Goal: Transaction & Acquisition: Book appointment/travel/reservation

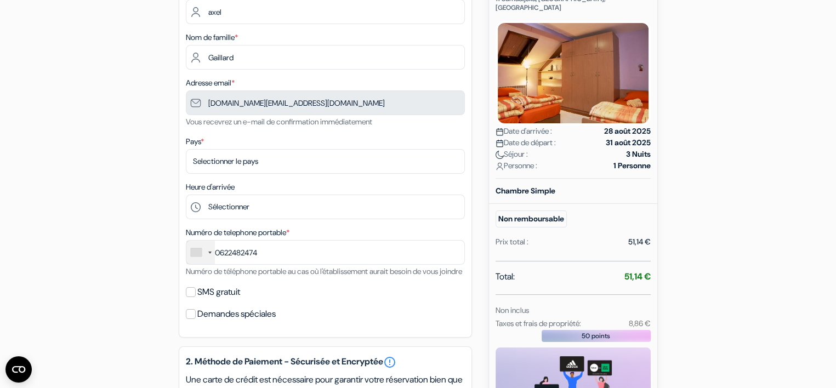
scroll to position [151, 0]
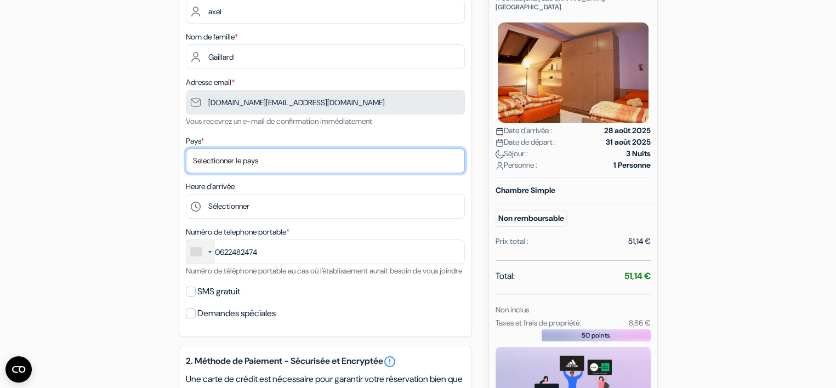
click at [361, 158] on select "Selectionner le pays Abkhazie [GEOGRAPHIC_DATA] [GEOGRAPHIC_DATA] [GEOGRAPHIC_D…" at bounding box center [325, 161] width 279 height 25
select select "fr"
click at [186, 149] on select "Selectionner le pays Abkhazie [GEOGRAPHIC_DATA] [GEOGRAPHIC_DATA] [GEOGRAPHIC_D…" at bounding box center [325, 161] width 279 height 25
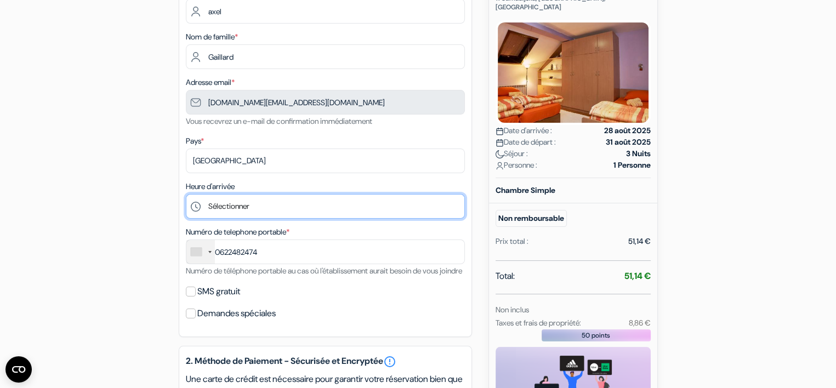
click at [311, 208] on select "Sélectionner 12:00 13:00 14:00 15:00 16:00 17:00 18:00 19:00 20:00 21:00" at bounding box center [325, 206] width 279 height 25
select select "13"
click at [186, 195] on select "Sélectionner 12:00 13:00 14:00 15:00 16:00 17:00 18:00 19:00 20:00 21:00" at bounding box center [325, 206] width 279 height 25
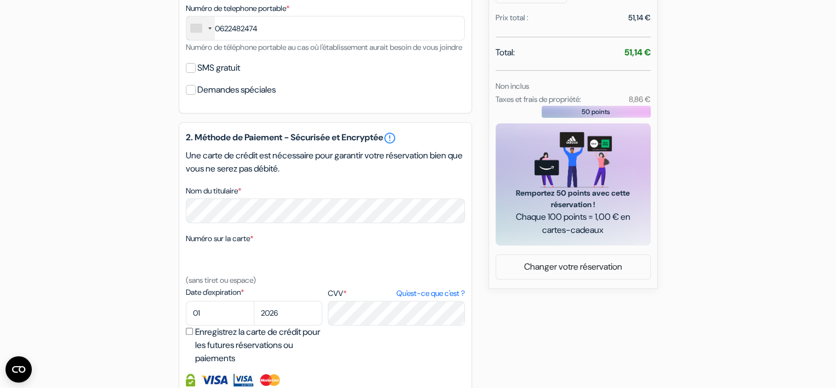
scroll to position [376, 0]
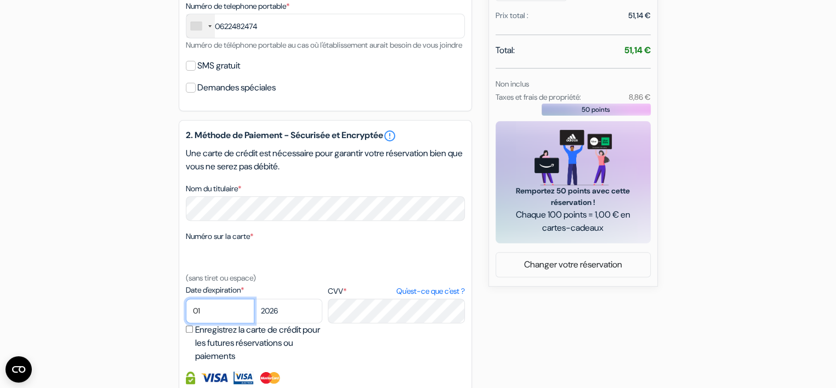
select select "09"
select select "2025"
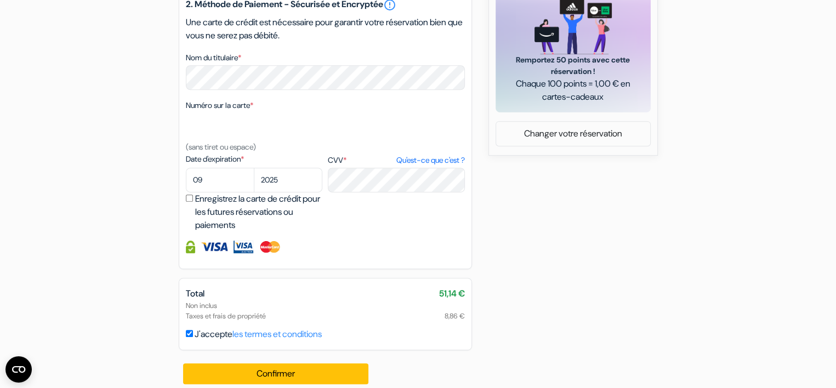
scroll to position [531, 0]
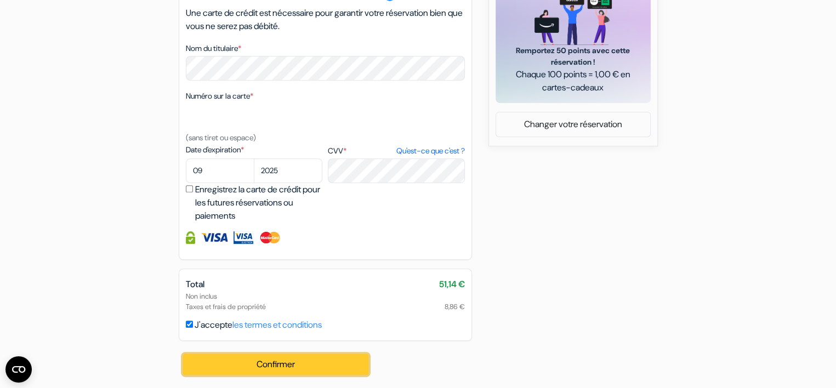
click at [334, 358] on button "Confirmer Loading..." at bounding box center [276, 364] width 186 height 21
click at [320, 361] on button "Confirmer Loading..." at bounding box center [276, 364] width 186 height 21
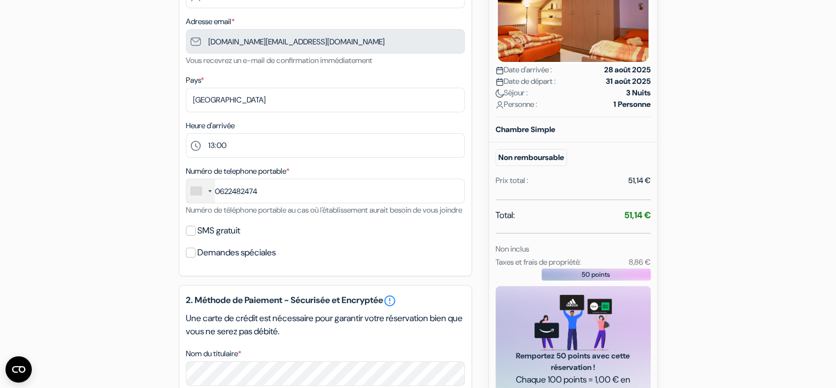
scroll to position [212, 0]
click at [191, 257] on input "Demandes spéciales" at bounding box center [191, 252] width 10 height 10
checkbox input "true"
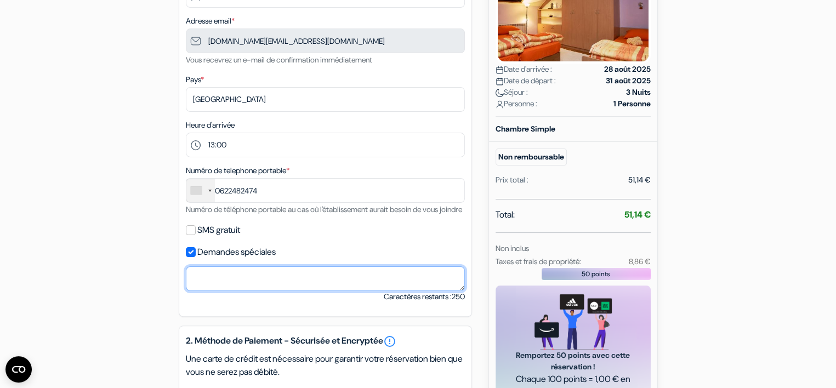
click at [248, 291] on textarea "Nom du titulaire *" at bounding box center [325, 278] width 279 height 25
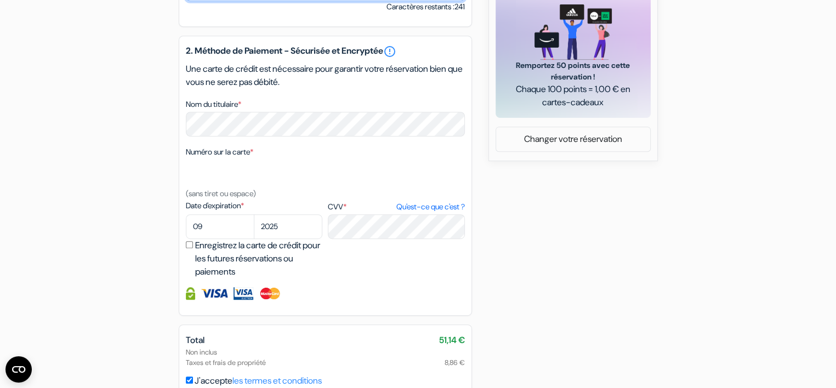
scroll to position [572, 0]
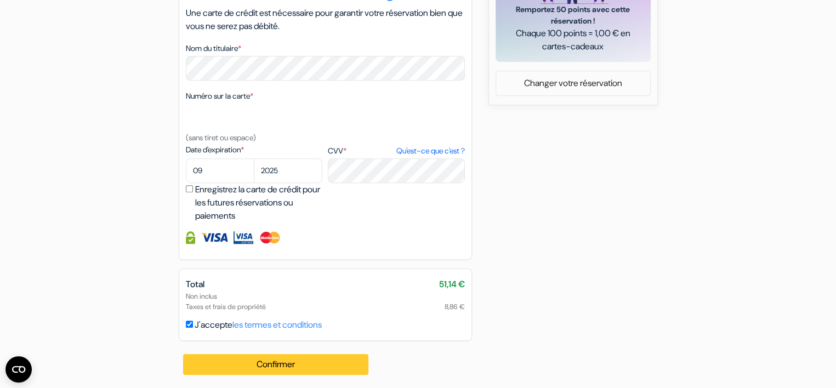
type textarea "whats app"
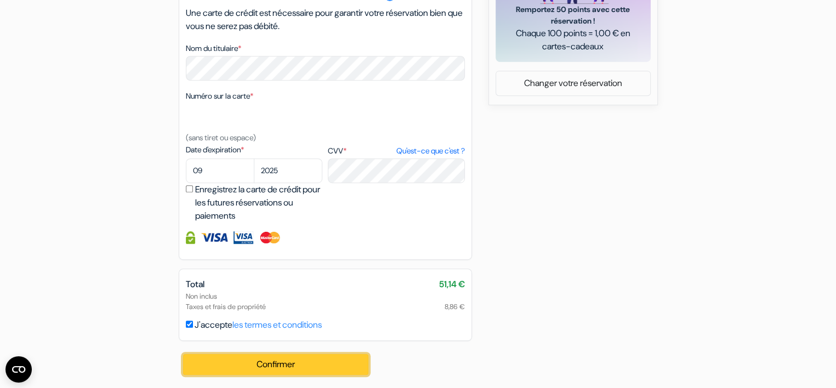
click at [277, 362] on button "Confirmer Loading..." at bounding box center [276, 364] width 186 height 21
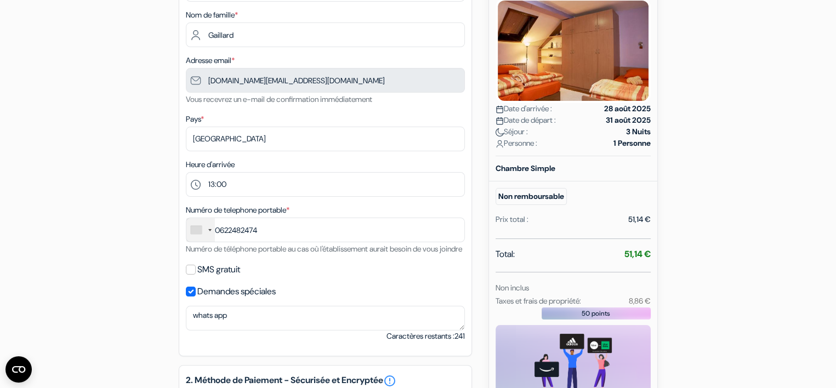
scroll to position [173, 0]
click at [206, 231] on div at bounding box center [200, 230] width 28 height 24
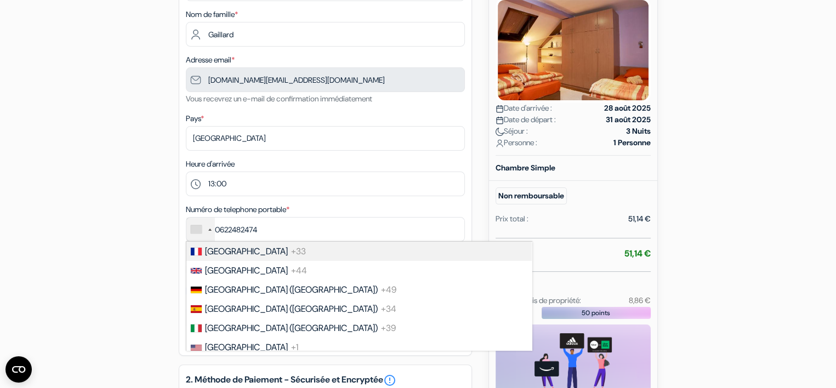
click at [210, 256] on span "[GEOGRAPHIC_DATA]" at bounding box center [246, 252] width 83 height 12
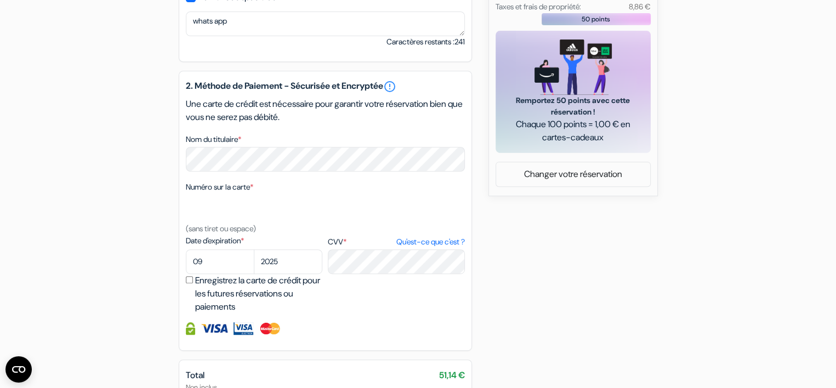
scroll to position [572, 0]
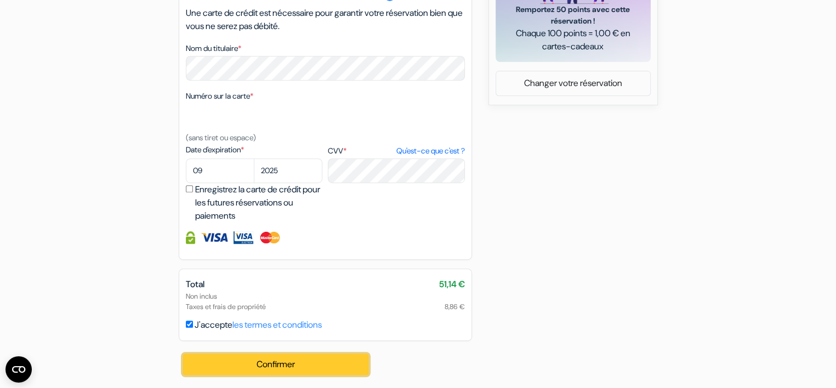
click at [264, 364] on button "Confirmer Loading..." at bounding box center [276, 364] width 186 height 21
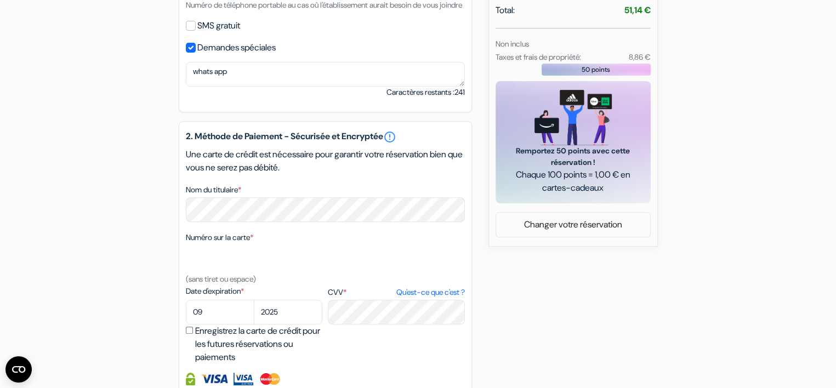
scroll to position [452, 0]
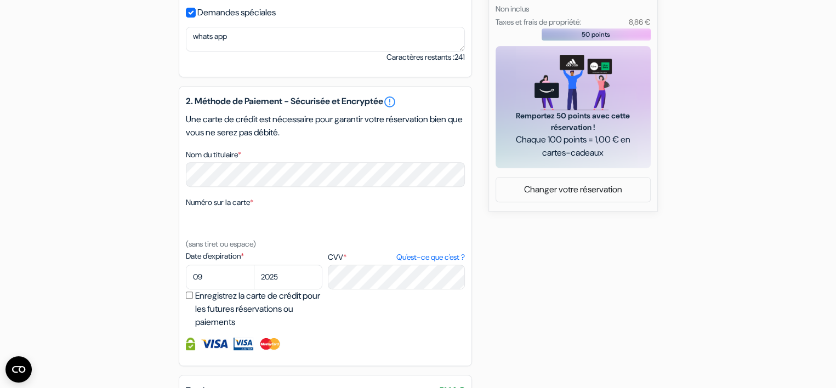
click at [191, 299] on input "Enregistrez la carte de crédit pour les futures réservations ou paiements" at bounding box center [189, 295] width 7 height 7
checkbox input "true"
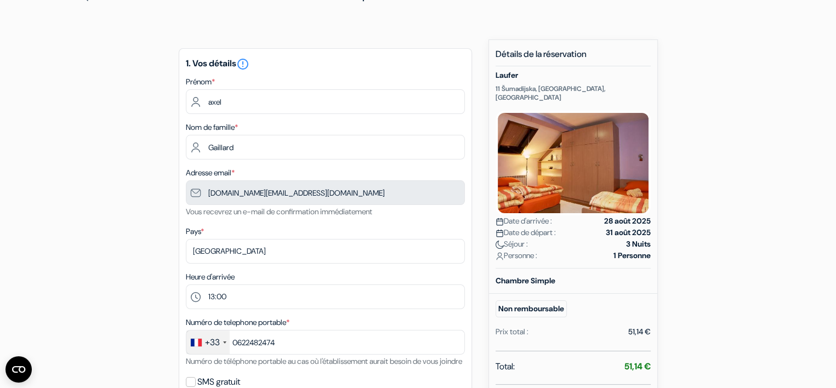
scroll to position [59, 0]
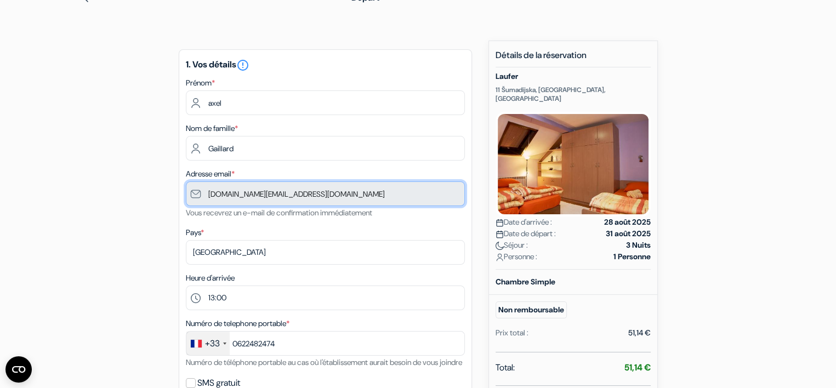
click at [272, 199] on input "[DOMAIN_NAME][EMAIL_ADDRESS][DOMAIN_NAME]" at bounding box center [325, 193] width 279 height 25
click at [283, 195] on input "[DOMAIN_NAME][EMAIL_ADDRESS][DOMAIN_NAME]" at bounding box center [325, 193] width 279 height 25
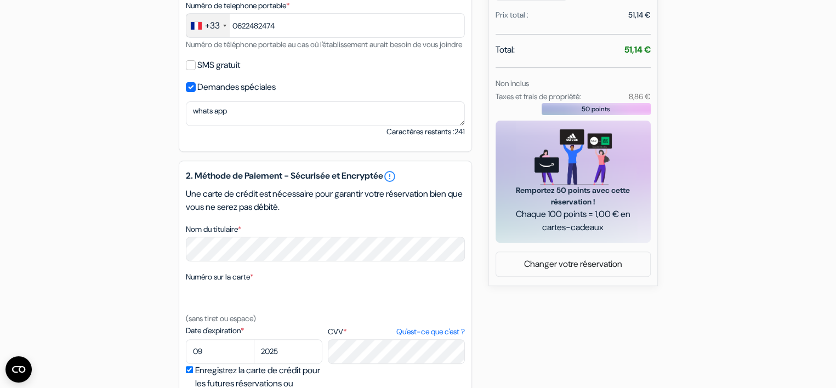
scroll to position [378, 0]
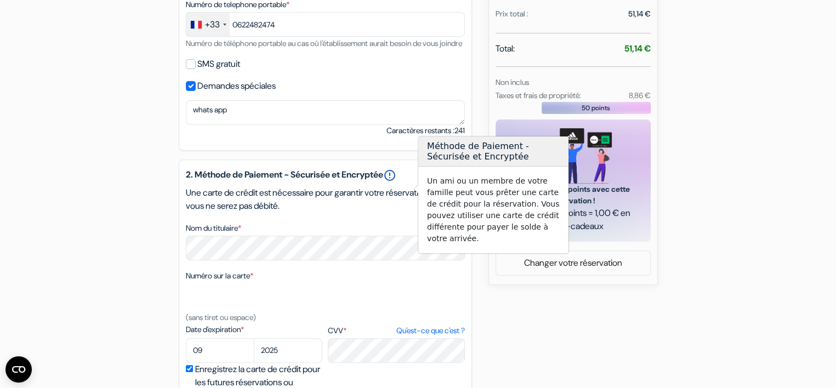
click at [396, 182] on link "error_outline" at bounding box center [389, 175] width 13 height 13
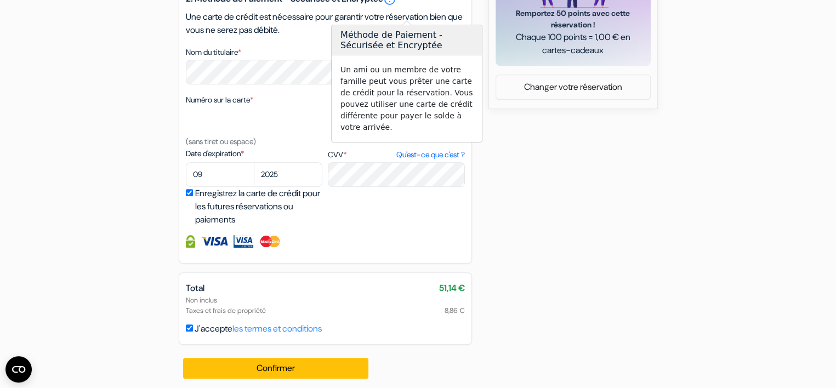
scroll to position [572, 0]
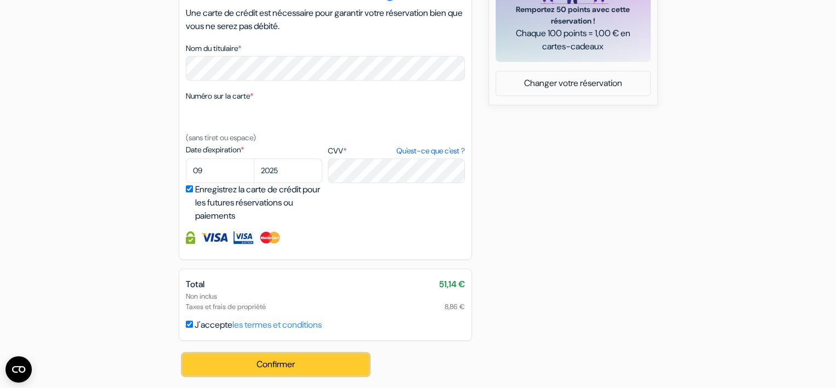
click at [314, 364] on button "Confirmer Loading..." at bounding box center [276, 364] width 186 height 21
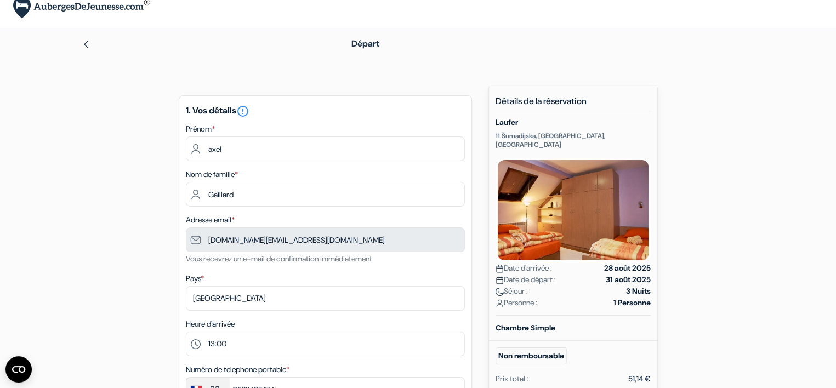
scroll to position [0, 0]
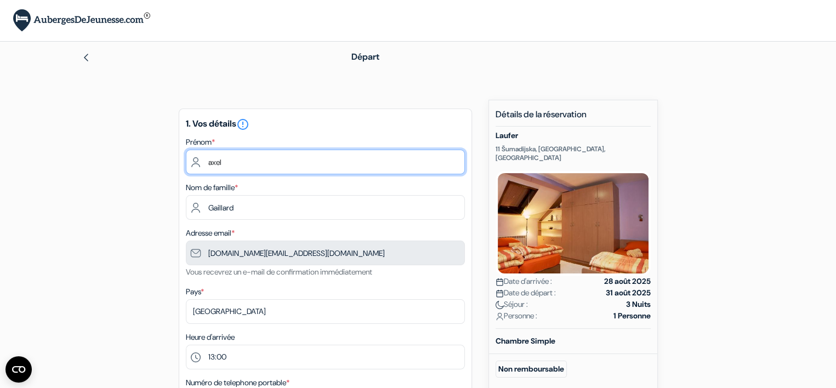
click at [211, 162] on input "axel" at bounding box center [325, 162] width 279 height 25
type input "Axel"
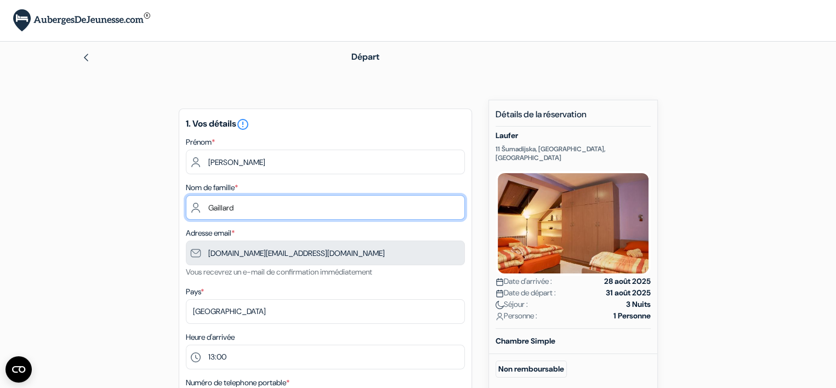
click at [269, 209] on input "Gaillard" at bounding box center [325, 207] width 279 height 25
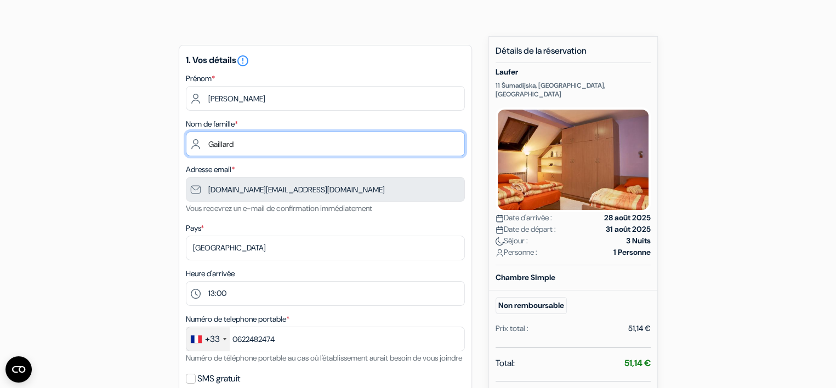
scroll to position [65, 0]
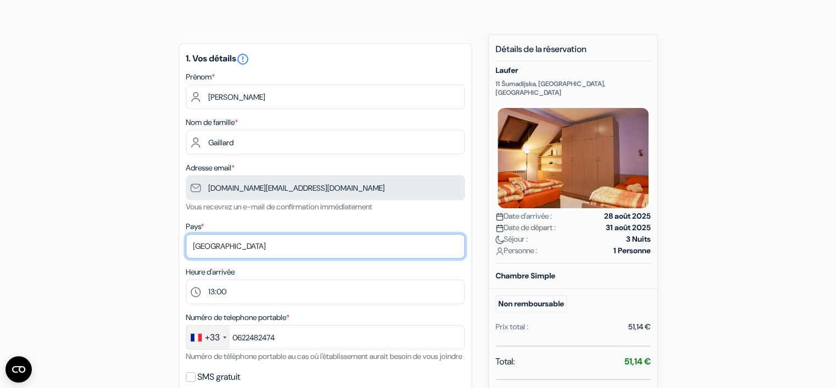
click at [256, 247] on select "Selectionner le pays Abkhazie [GEOGRAPHIC_DATA] [GEOGRAPHIC_DATA] [GEOGRAPHIC_D…" at bounding box center [325, 246] width 279 height 25
click at [186, 235] on select "Selectionner le pays Abkhazie [GEOGRAPHIC_DATA] [GEOGRAPHIC_DATA] [GEOGRAPHIC_D…" at bounding box center [325, 246] width 279 height 25
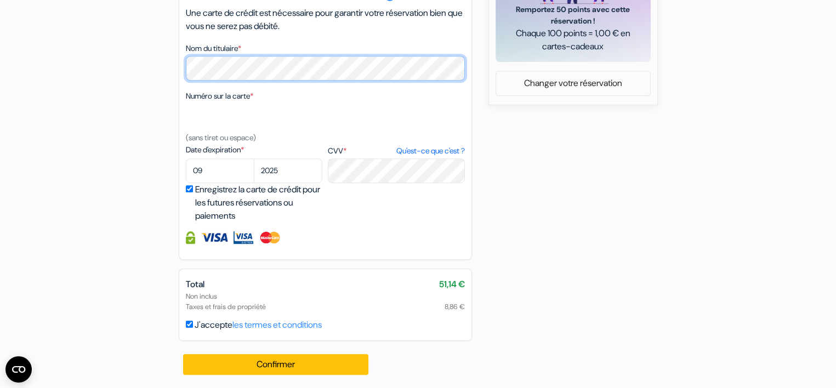
scroll to position [572, 0]
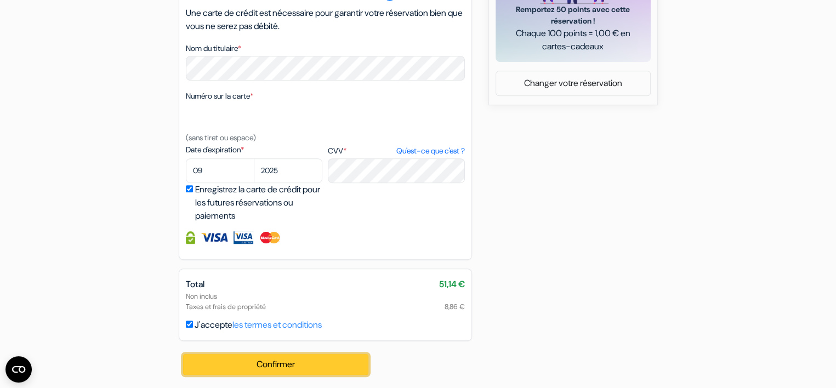
click at [301, 357] on button "Confirmer Loading..." at bounding box center [276, 364] width 186 height 21
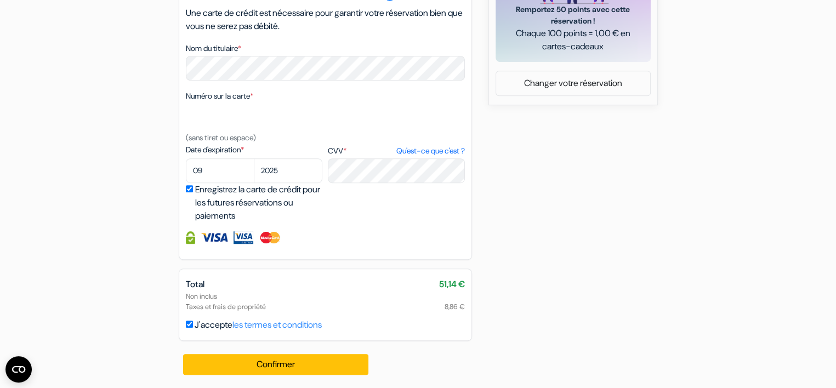
click at [193, 324] on div "J'accepte les termes et conditions" at bounding box center [325, 324] width 279 height 13
click at [186, 324] on input "J'accepte les termes et conditions" at bounding box center [189, 324] width 7 height 7
checkbox input "true"
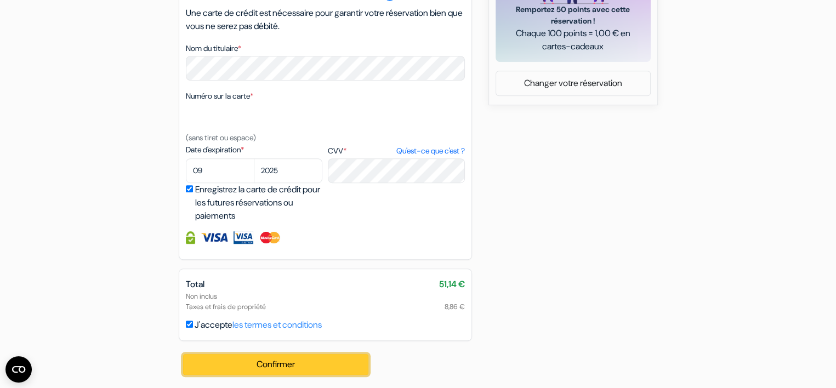
click at [241, 369] on button "Confirmer Loading..." at bounding box center [276, 364] width 186 height 21
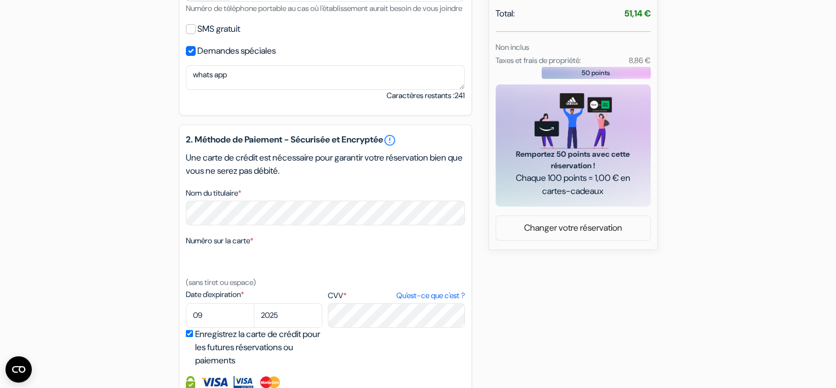
scroll to position [319, 0]
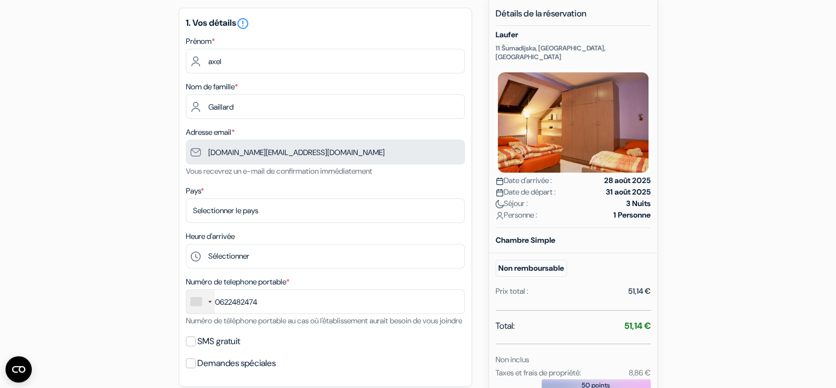
scroll to position [101, 0]
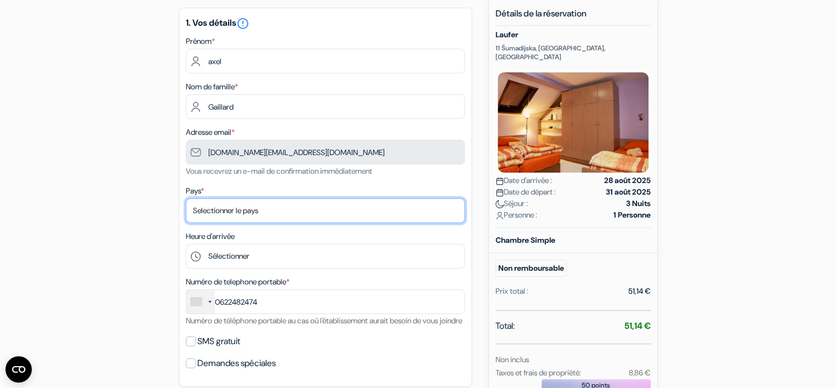
click at [304, 214] on select "Selectionner le pays Abkhazie [GEOGRAPHIC_DATA] [GEOGRAPHIC_DATA] [GEOGRAPHIC_D…" at bounding box center [325, 210] width 279 height 25
select select "fr"
click at [186, 198] on select "Selectionner le pays Abkhazie [GEOGRAPHIC_DATA] [GEOGRAPHIC_DATA] [GEOGRAPHIC_D…" at bounding box center [325, 210] width 279 height 25
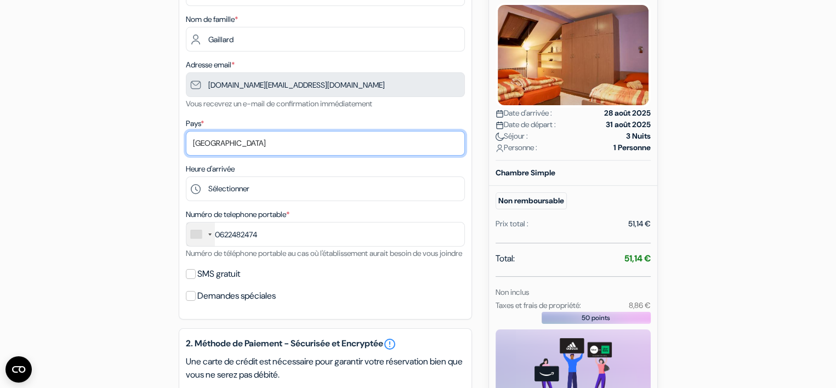
scroll to position [169, 0]
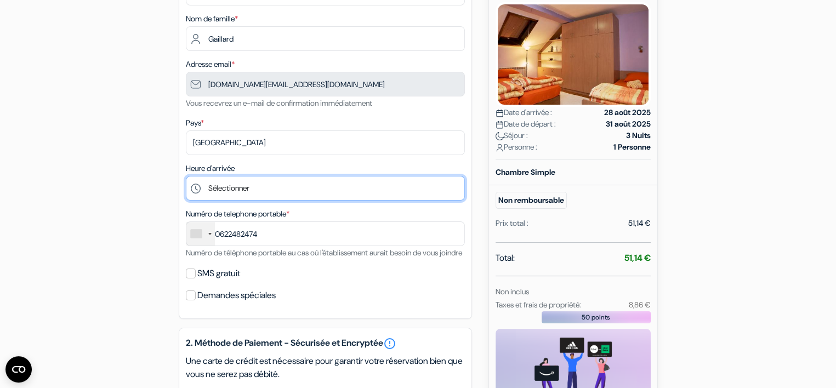
click at [255, 200] on select "Sélectionner 12:00 13:00 14:00 15:00 16:00 17:00 18:00 19:00 20:00 21:00" at bounding box center [325, 188] width 279 height 25
select select "13"
click at [186, 176] on select "Sélectionner 12:00 13:00 14:00 15:00 16:00 17:00 18:00 19:00 20:00 21:00" at bounding box center [325, 188] width 279 height 25
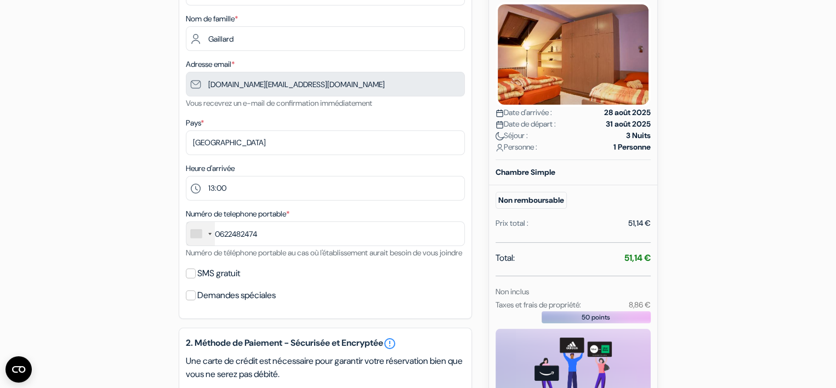
click at [194, 240] on div at bounding box center [200, 234] width 28 height 24
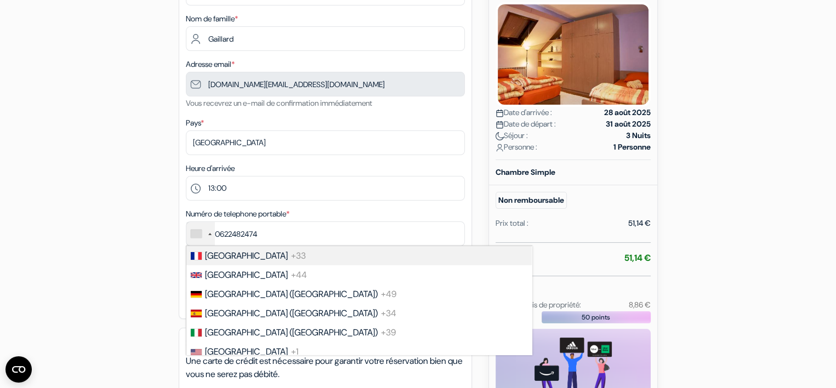
click at [200, 255] on div "List of countries" at bounding box center [196, 256] width 11 height 8
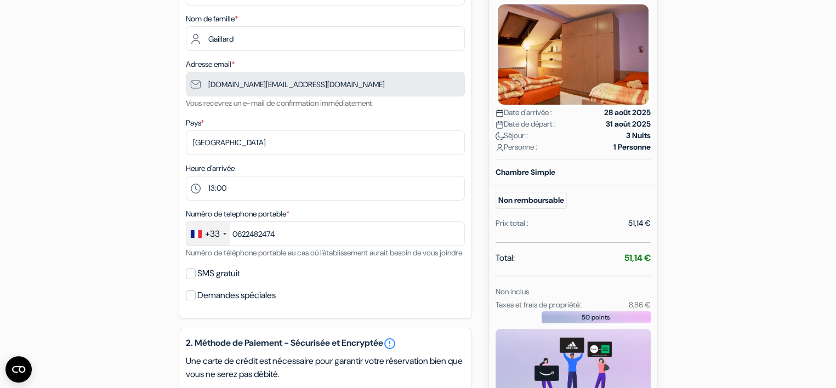
click at [195, 303] on div "Demandes spéciales" at bounding box center [325, 295] width 279 height 15
click at [191, 300] on input "Demandes spéciales" at bounding box center [191, 295] width 10 height 10
checkbox input "true"
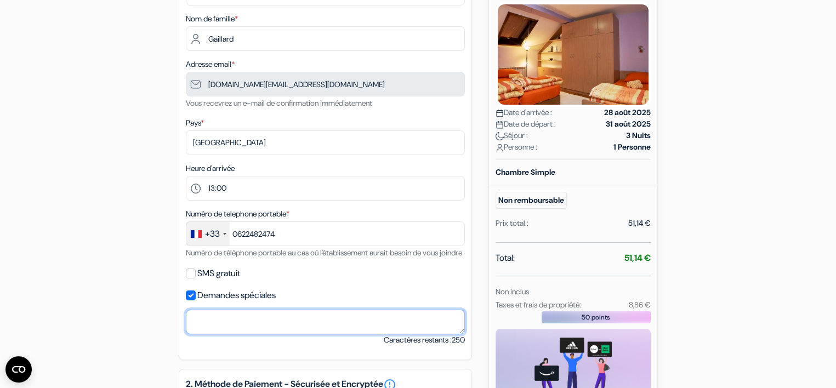
click at [223, 330] on textarea "Nom du titulaire *" at bounding box center [325, 322] width 279 height 25
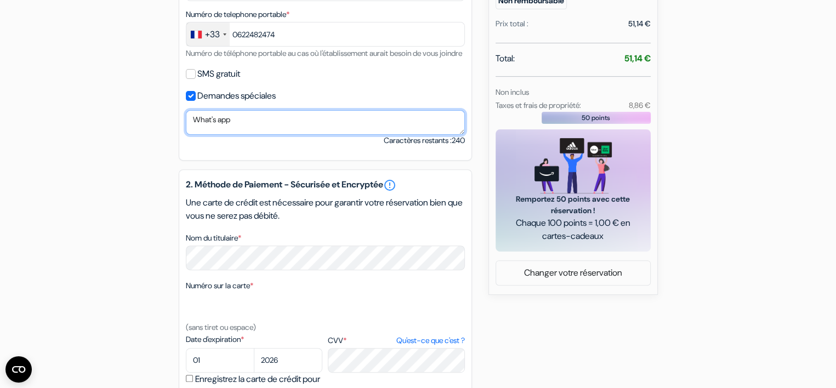
scroll to position [374, 0]
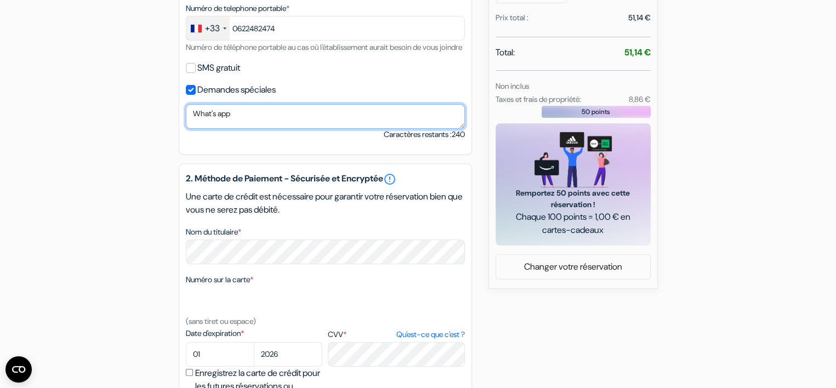
type textarea "What's app"
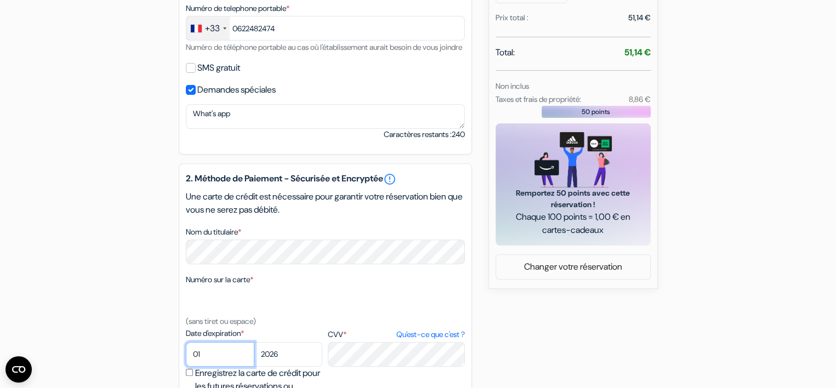
select select "09"
select select "2025"
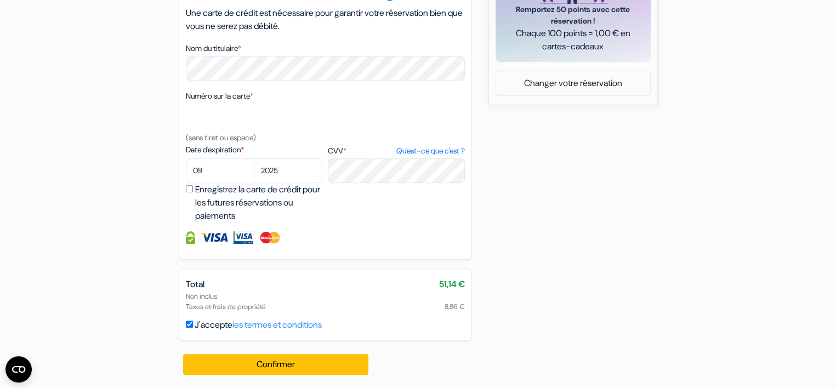
scroll to position [568, 0]
click at [189, 192] on input "Enregistrez la carte de crédit pour les futures réservations ou paiements" at bounding box center [189, 188] width 7 height 7
checkbox input "true"
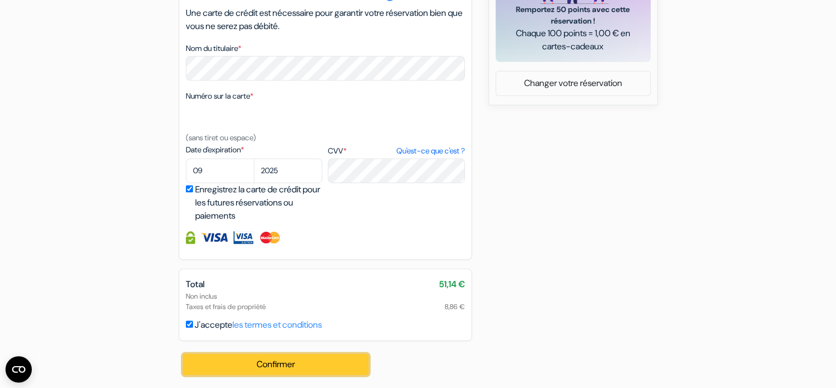
click at [261, 362] on button "Confirmer Loading..." at bounding box center [276, 364] width 186 height 21
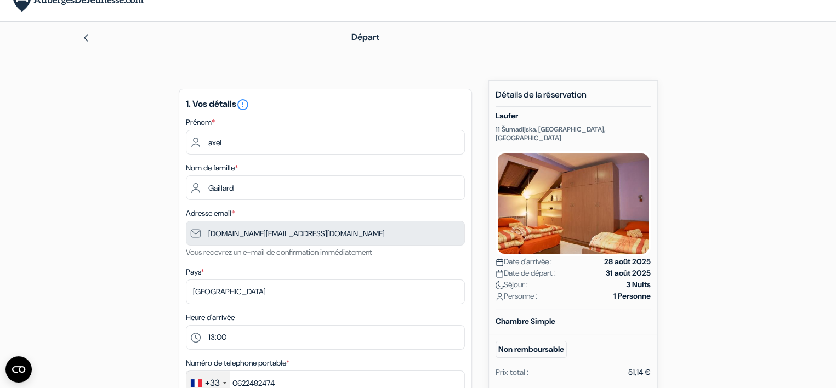
scroll to position [0, 0]
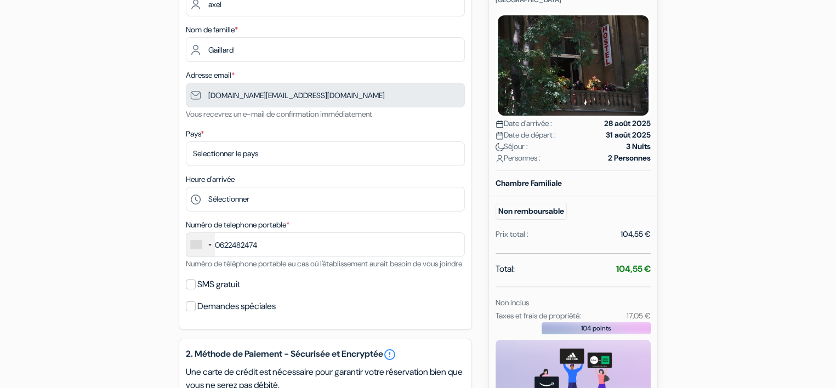
scroll to position [158, 0]
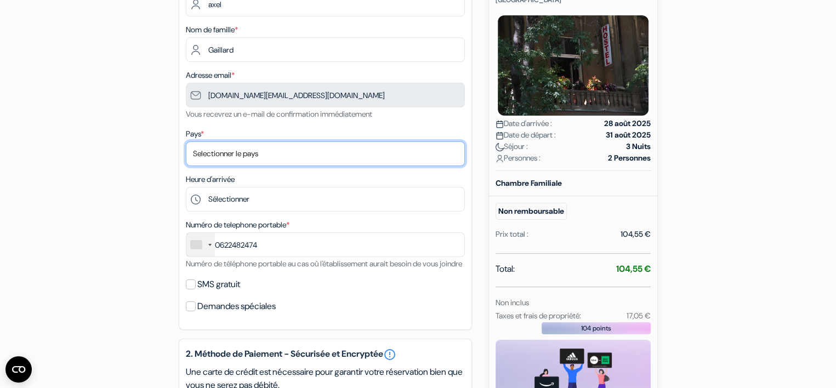
click at [253, 157] on select "Selectionner le pays Abkhazie [GEOGRAPHIC_DATA] [GEOGRAPHIC_DATA] [GEOGRAPHIC_D…" at bounding box center [325, 153] width 279 height 25
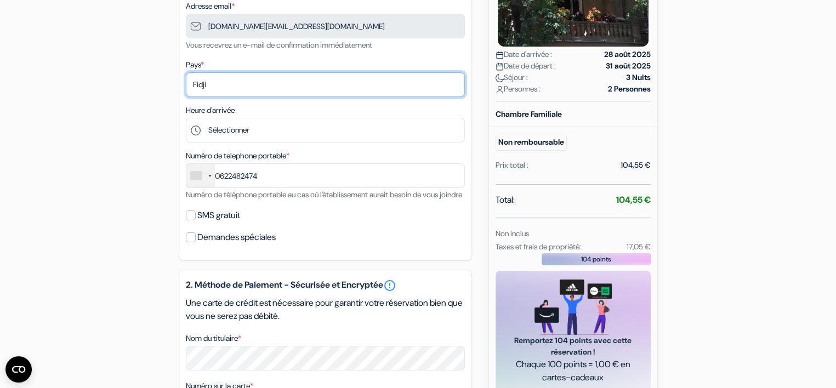
scroll to position [227, 0]
click at [253, 85] on select "Selectionner le pays Abkhazie [GEOGRAPHIC_DATA] [GEOGRAPHIC_DATA] [GEOGRAPHIC_D…" at bounding box center [325, 84] width 279 height 25
select select "fr"
click at [186, 72] on select "Selectionner le pays Abkhazie [GEOGRAPHIC_DATA] [GEOGRAPHIC_DATA] [GEOGRAPHIC_D…" at bounding box center [325, 84] width 279 height 25
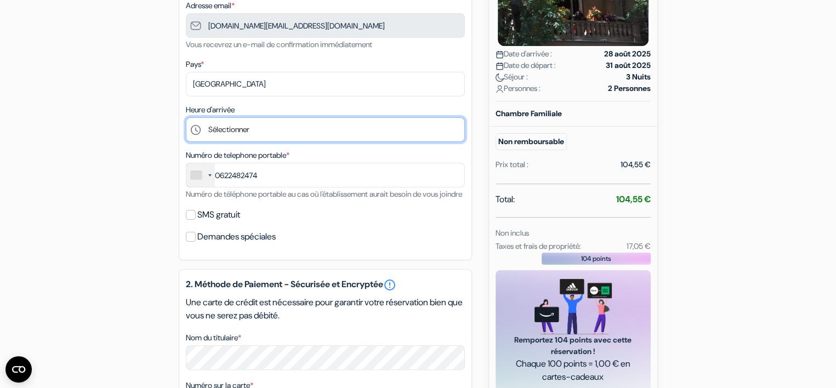
click at [263, 124] on select "Sélectionner 14:00 15:00 16:00 17:00 18:00 19:00 20:00 21:00 22:00 23:00 0:00" at bounding box center [325, 129] width 279 height 25
select select "14"
click at [186, 118] on select "Sélectionner 14:00 15:00 16:00 17:00 18:00 19:00 20:00 21:00 22:00 23:00 0:00" at bounding box center [325, 129] width 279 height 25
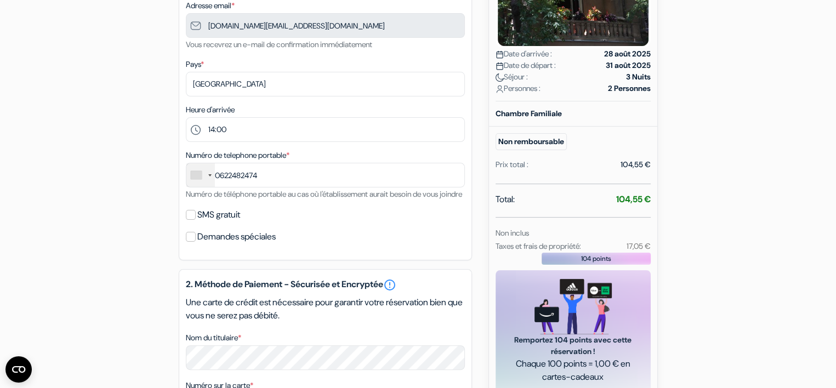
click at [195, 179] on div at bounding box center [196, 175] width 11 height 8
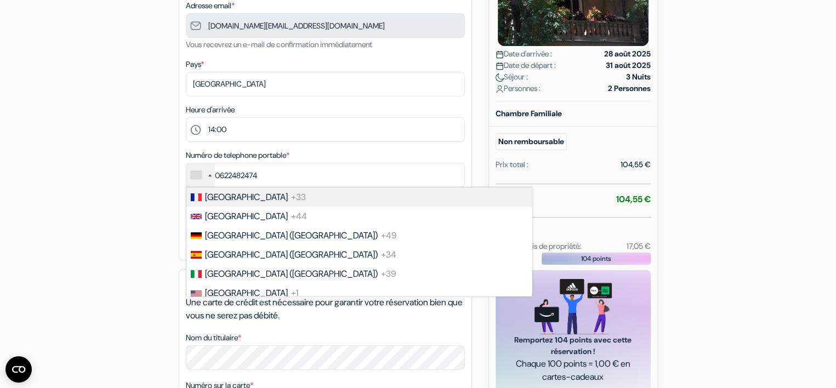
click at [209, 196] on span "[GEOGRAPHIC_DATA]" at bounding box center [246, 197] width 83 height 12
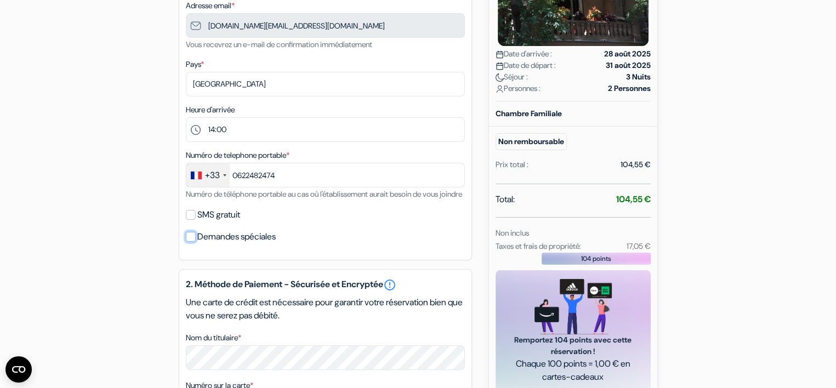
click at [191, 242] on input "Demandes spéciales" at bounding box center [191, 237] width 10 height 10
checkbox input "true"
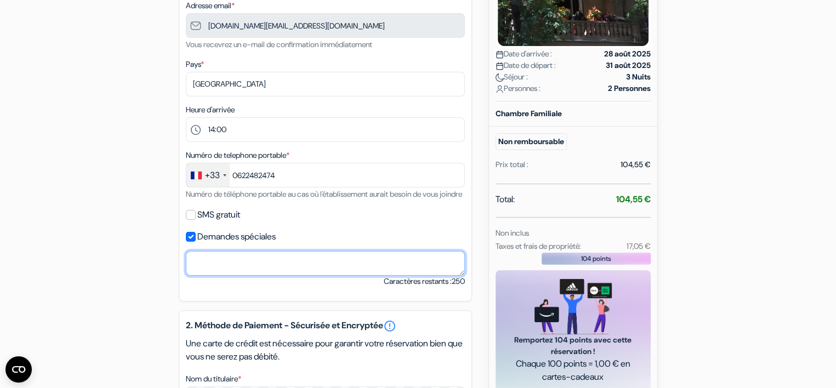
click at [203, 276] on textarea "Nom du titulaire *" at bounding box center [325, 263] width 279 height 25
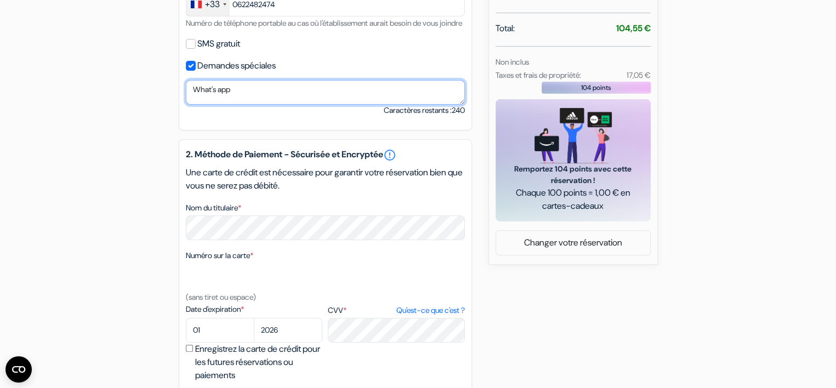
scroll to position [399, 0]
type textarea "What's app"
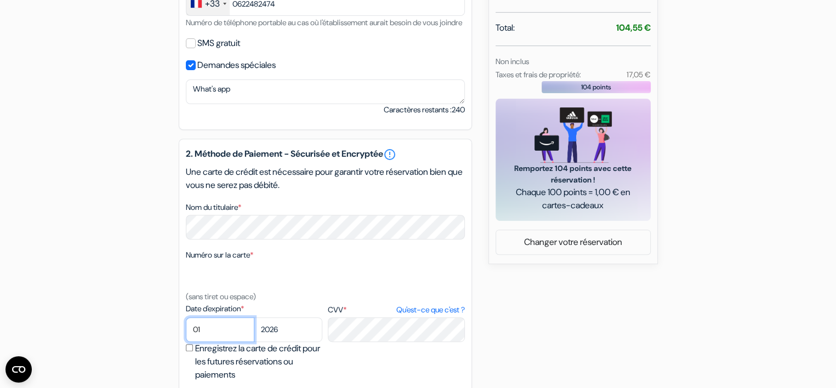
select select "09"
select select "2025"
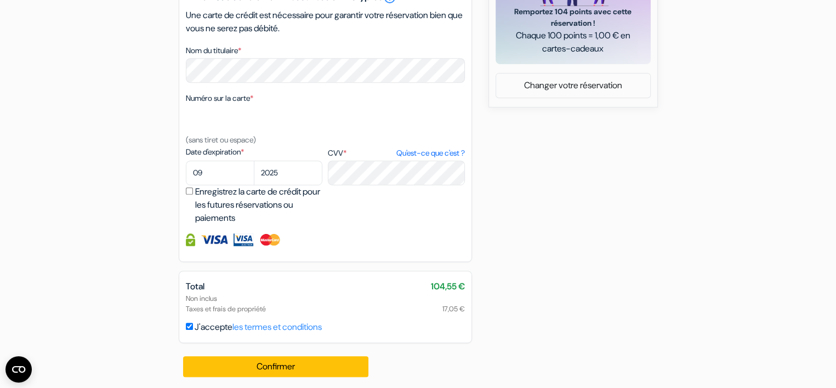
scroll to position [557, 0]
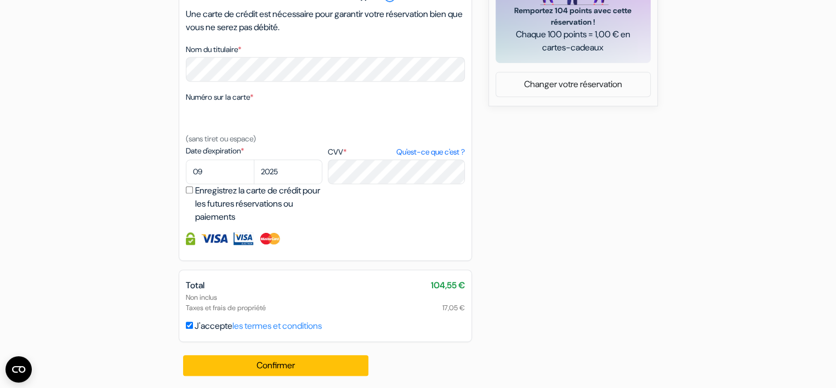
click at [188, 193] on input "Enregistrez la carte de crédit pour les futures réservations ou paiements" at bounding box center [189, 189] width 7 height 7
checkbox input "true"
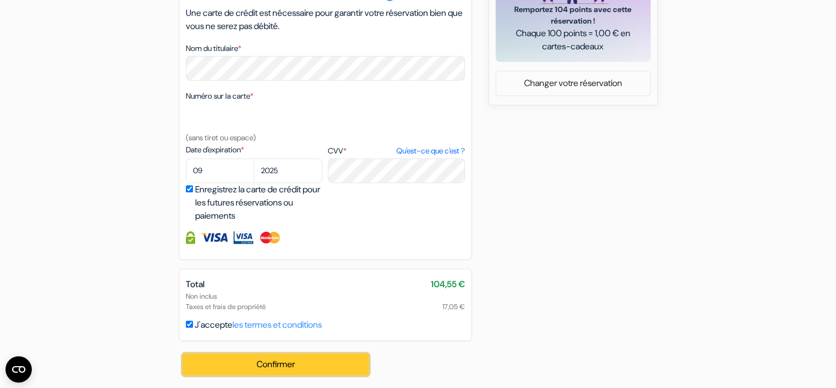
click at [281, 367] on button "Confirmer Loading..." at bounding box center [276, 364] width 186 height 21
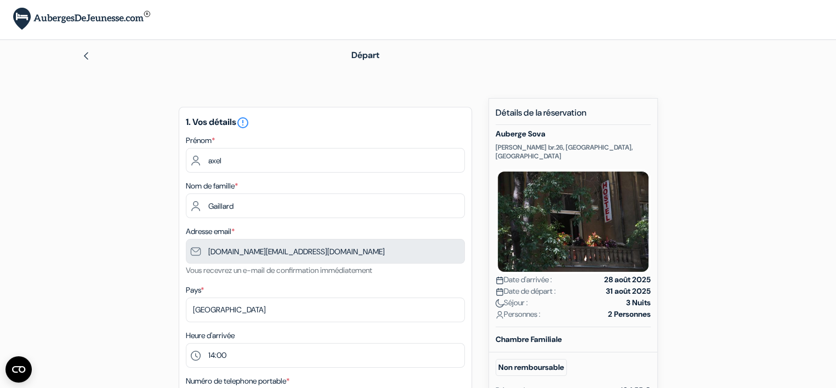
scroll to position [0, 0]
